Goal: Browse casually: Explore the website without a specific task or goal

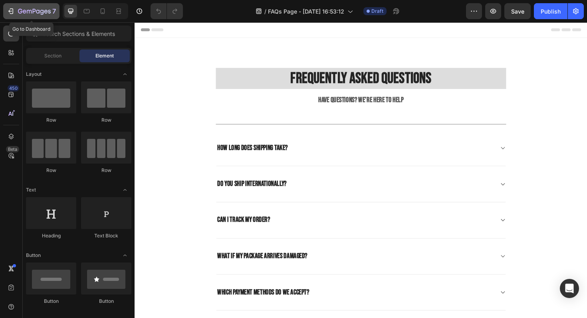
click at [40, 8] on div "7" at bounding box center [37, 11] width 38 height 10
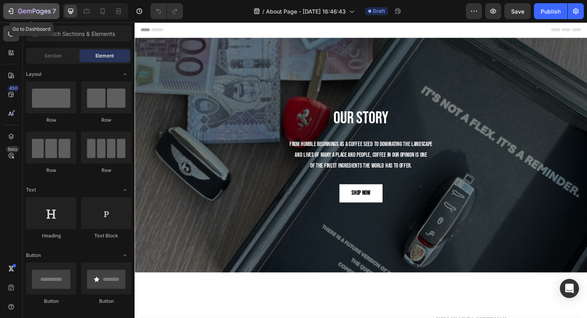
click at [26, 8] on div "7" at bounding box center [37, 11] width 38 height 10
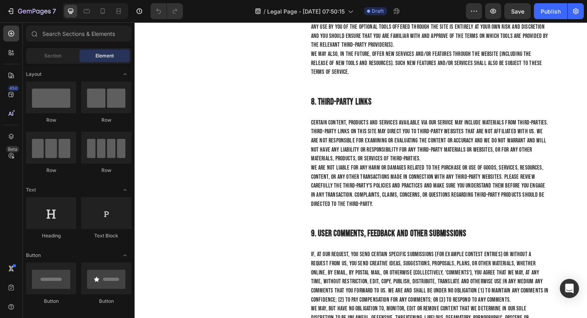
scroll to position [1282, 0]
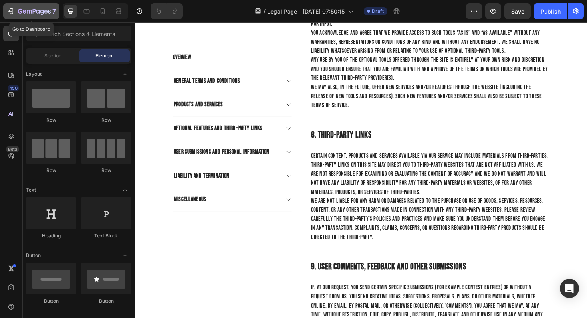
click at [16, 10] on div "7" at bounding box center [31, 11] width 49 height 10
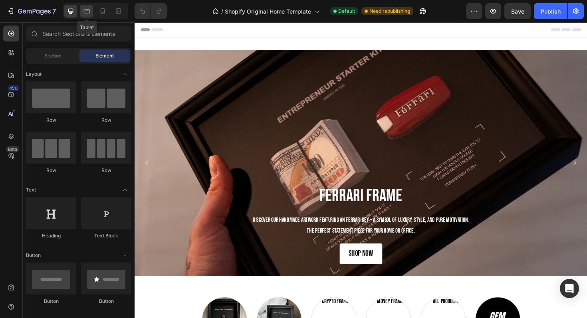
click at [89, 11] on icon at bounding box center [87, 11] width 8 height 8
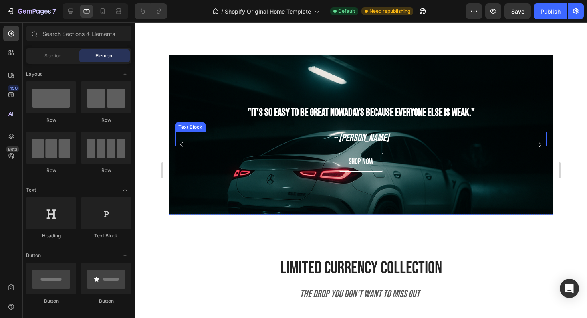
scroll to position [455, 0]
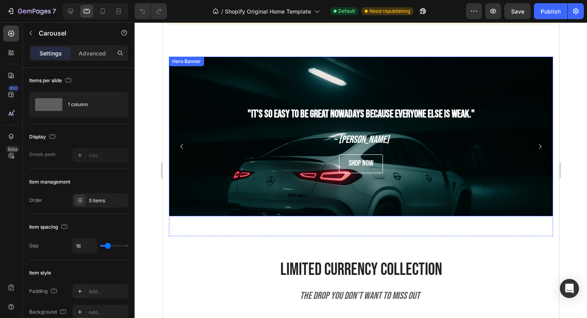
click at [184, 148] on icon "Carousel Back Arrow" at bounding box center [181, 147] width 10 height 10
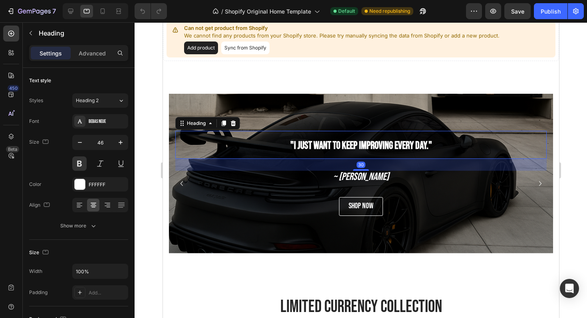
click at [184, 147] on h2 ""I just want to keep improving every day."" at bounding box center [360, 145] width 371 height 28
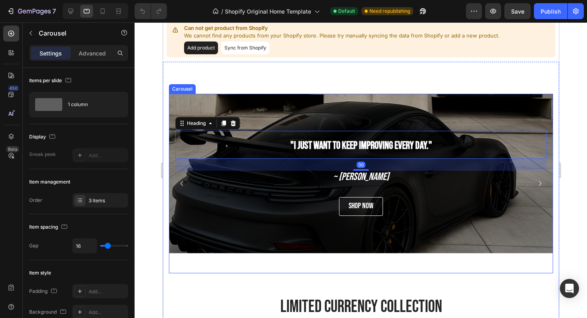
click at [182, 183] on icon "Carousel Back Arrow" at bounding box center [181, 184] width 10 height 10
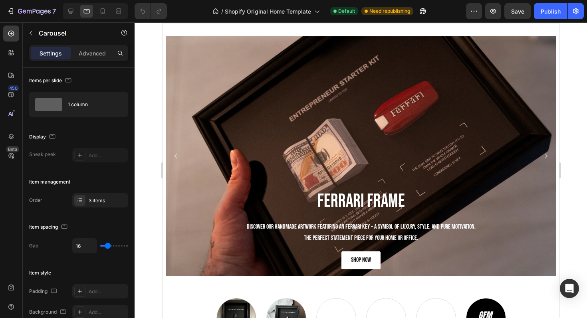
scroll to position [0, 0]
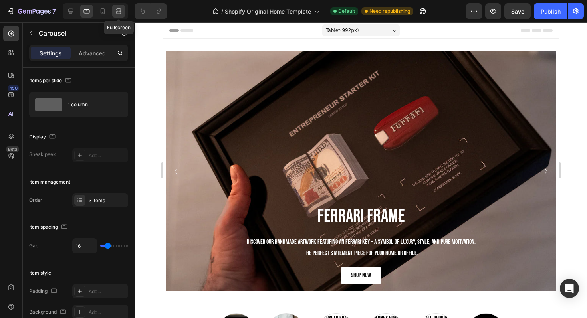
click at [117, 10] on icon at bounding box center [119, 11] width 8 height 8
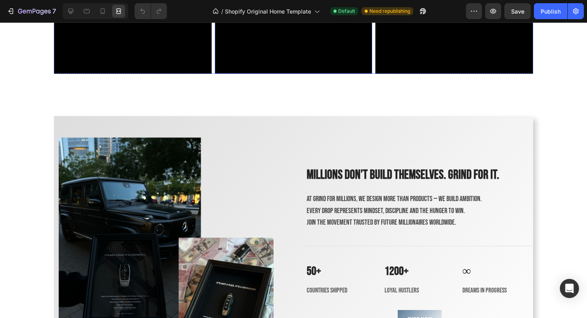
scroll to position [991, 0]
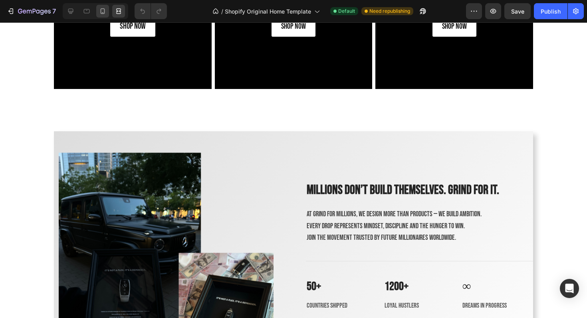
click at [99, 8] on icon at bounding box center [103, 11] width 8 height 8
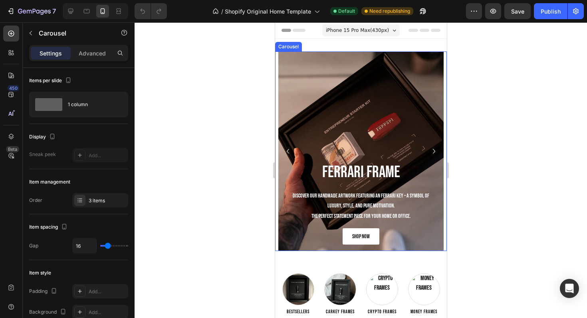
click at [431, 153] on icon "Carousel Next Arrow" at bounding box center [434, 151] width 10 height 10
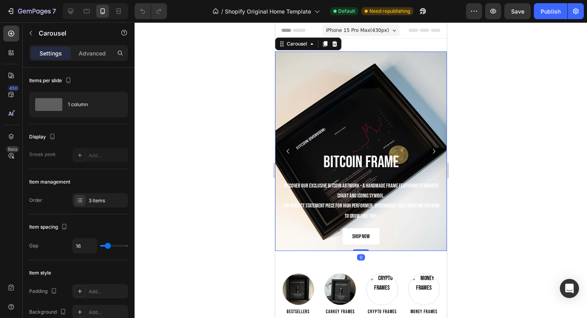
click at [431, 153] on icon "Carousel Next Arrow" at bounding box center [434, 151] width 10 height 10
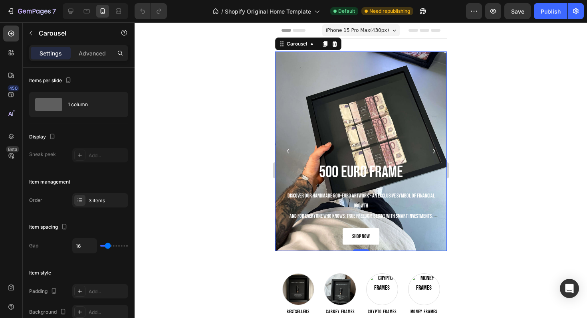
click at [437, 150] on icon "Carousel Next Arrow" at bounding box center [434, 151] width 10 height 10
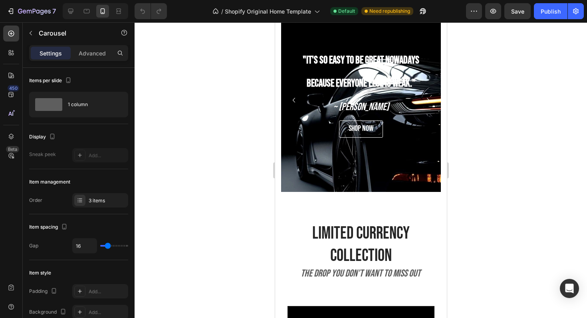
scroll to position [562, 0]
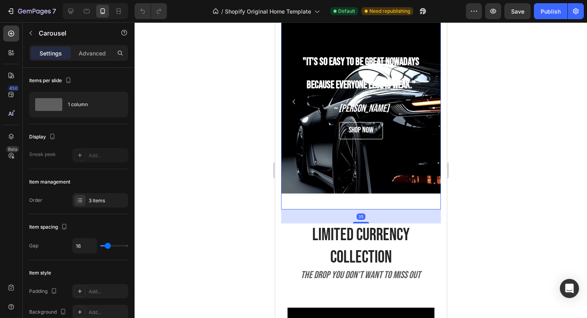
click at [430, 107] on button "Carousel Next Arrow" at bounding box center [427, 101] width 13 height 13
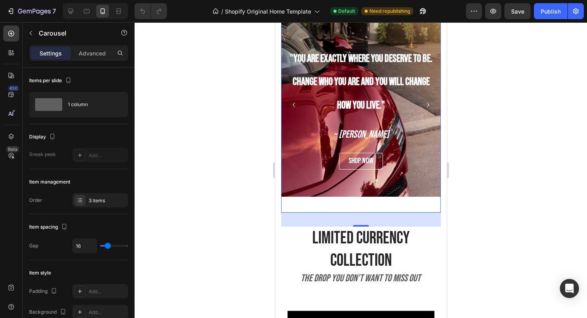
scroll to position [559, 0]
click at [428, 106] on icon "Carousel Next Arrow" at bounding box center [428, 105] width 10 height 10
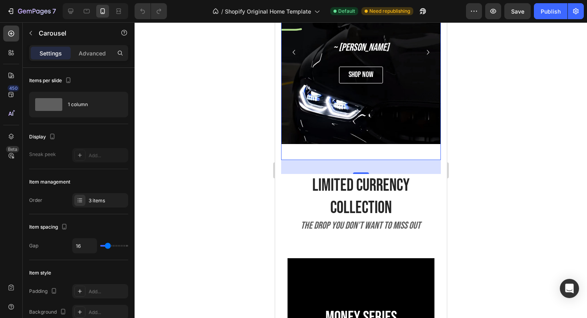
scroll to position [727, 0]
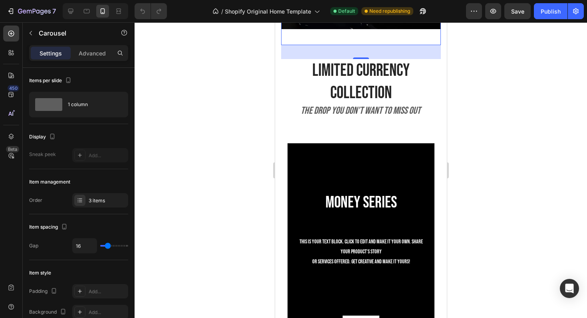
click at [428, 106] on h2 "The drop you don’t want to miss out" at bounding box center [361, 111] width 160 height 12
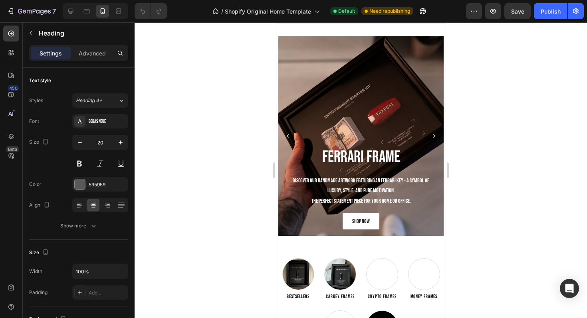
scroll to position [0, 0]
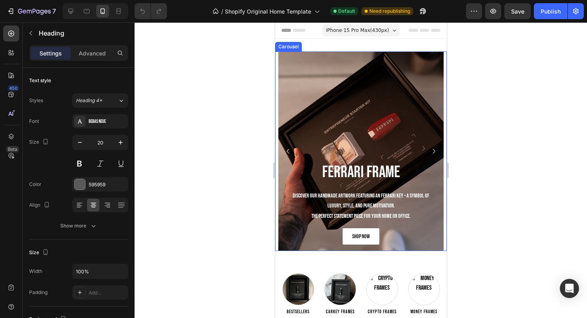
click at [433, 154] on icon "Carousel Next Arrow" at bounding box center [434, 151] width 10 height 10
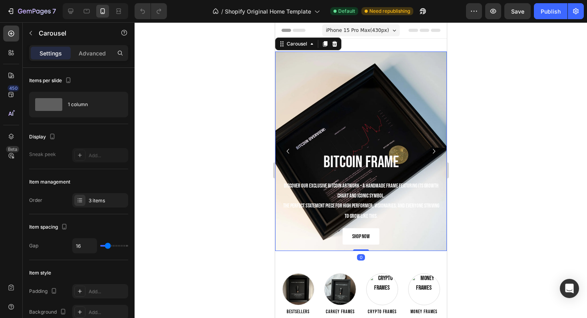
click at [433, 154] on icon "Carousel Next Arrow" at bounding box center [434, 151] width 10 height 10
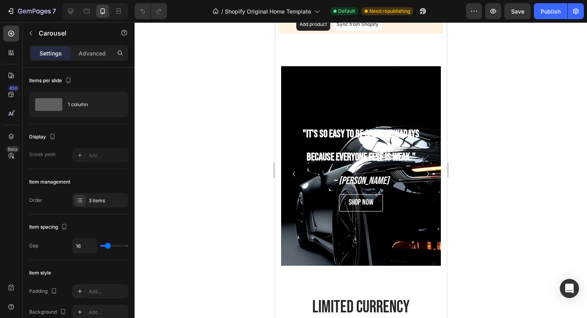
scroll to position [488, 0]
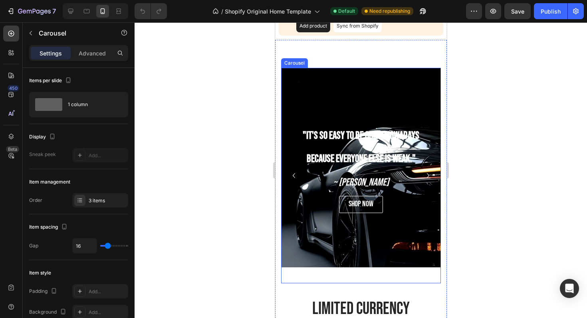
click at [291, 171] on icon "Carousel Back Arrow" at bounding box center [294, 176] width 10 height 10
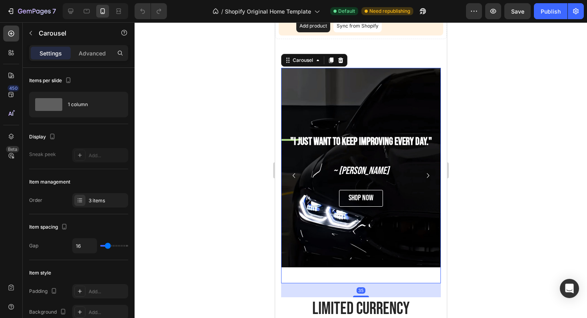
click at [291, 171] on icon "Carousel Back Arrow" at bounding box center [294, 176] width 10 height 10
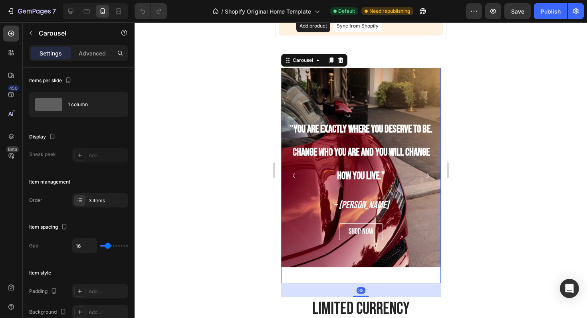
click at [291, 171] on icon "Carousel Back Arrow" at bounding box center [294, 176] width 10 height 10
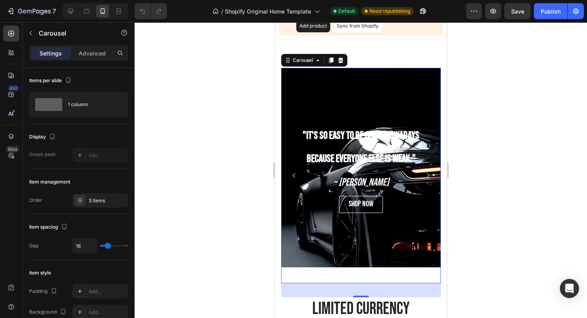
click at [291, 171] on icon "Carousel Back Arrow" at bounding box center [294, 176] width 10 height 10
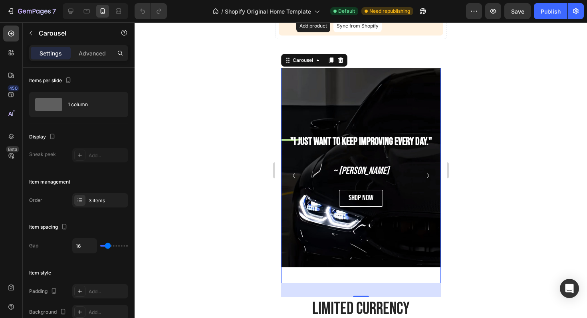
click at [291, 171] on icon "Carousel Back Arrow" at bounding box center [294, 176] width 10 height 10
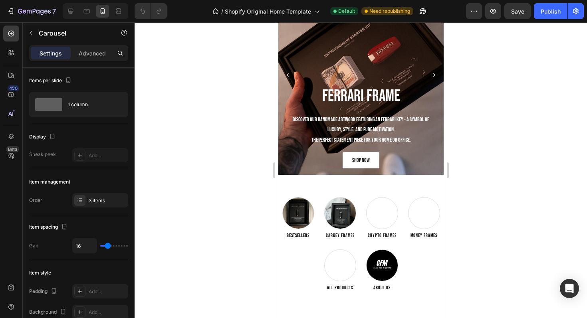
scroll to position [0, 0]
